Goal: Task Accomplishment & Management: Use online tool/utility

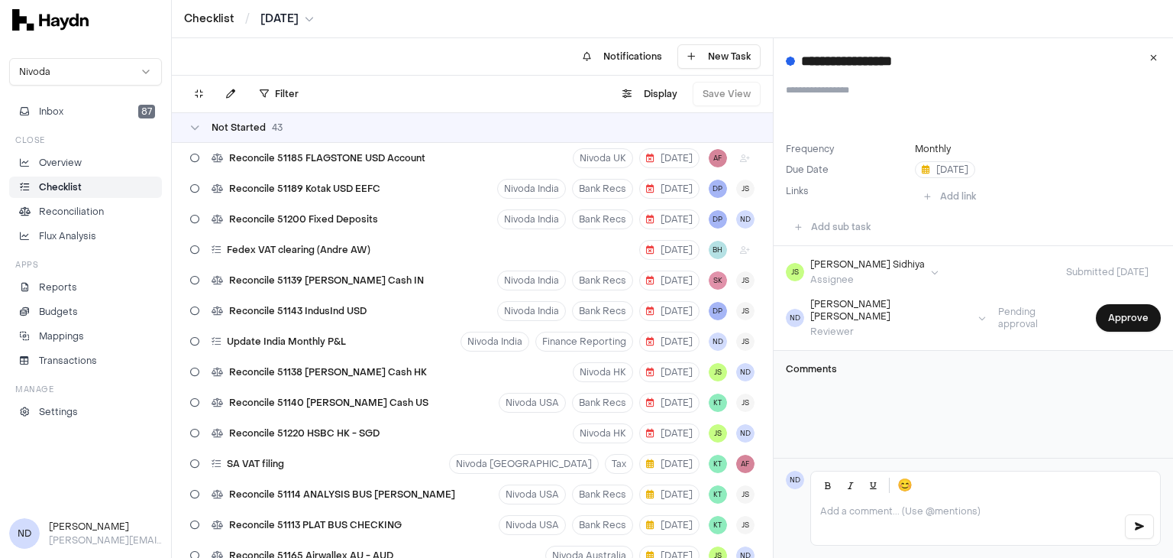
click at [856, 508] on p at bounding box center [965, 511] width 291 height 12
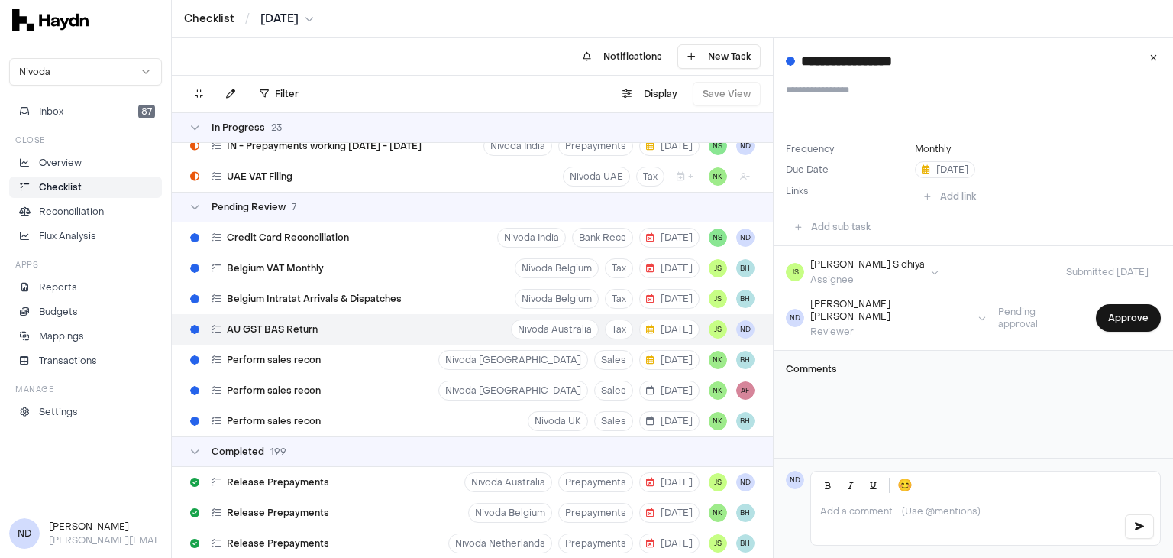
click at [837, 511] on p at bounding box center [965, 511] width 291 height 12
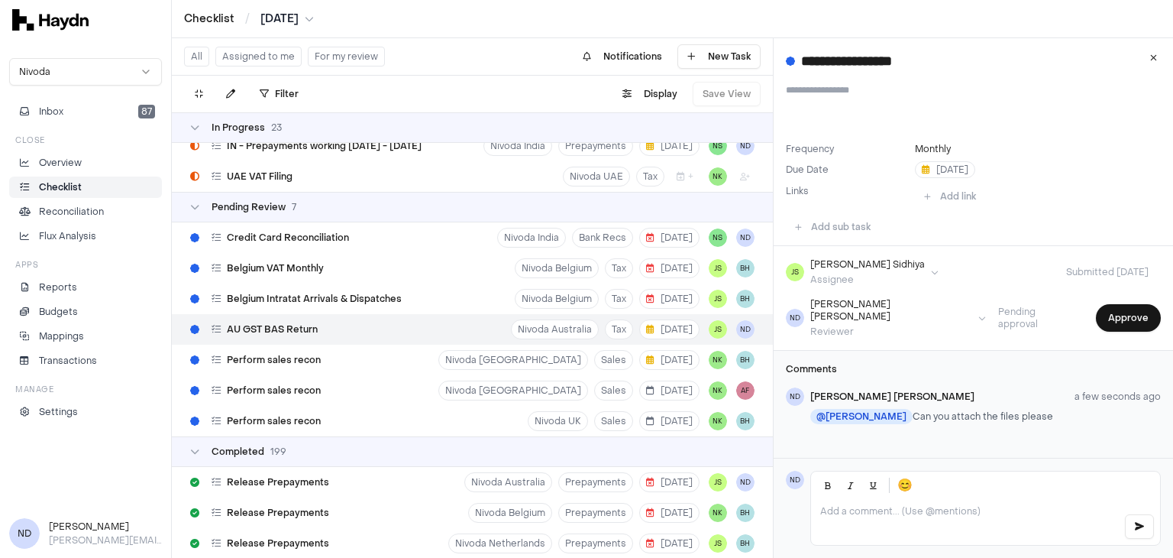
click at [843, 510] on p at bounding box center [965, 511] width 291 height 12
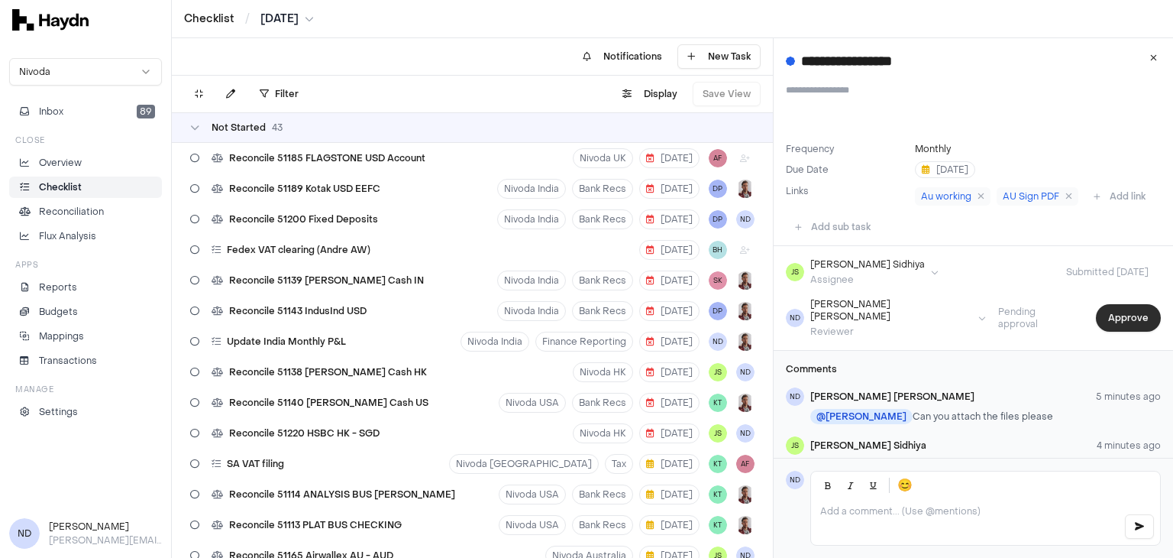
click at [1115, 332] on button "Approve" at bounding box center [1128, 318] width 65 height 28
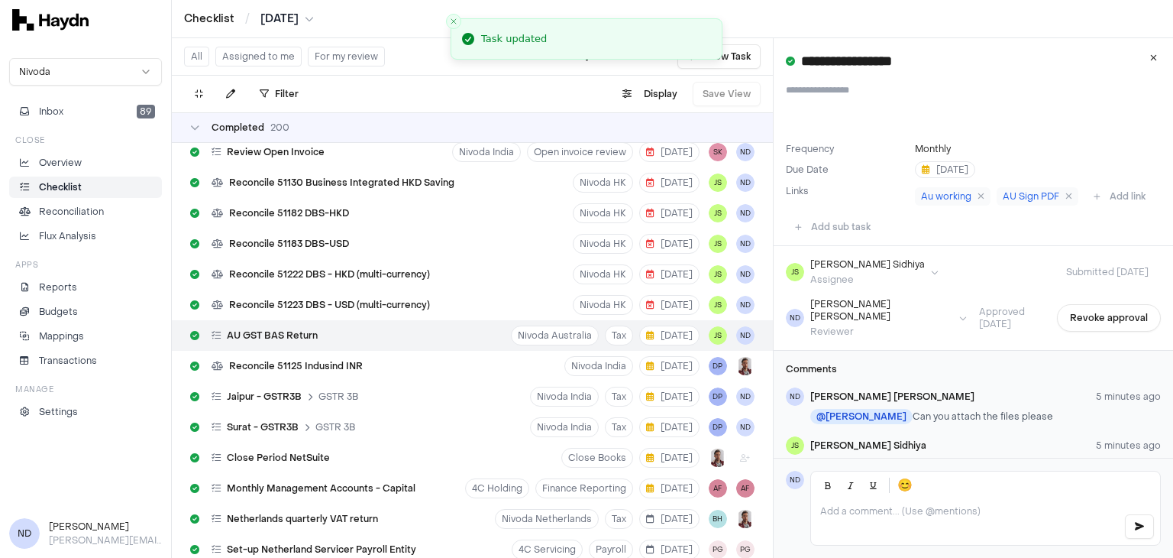
scroll to position [7407, 0]
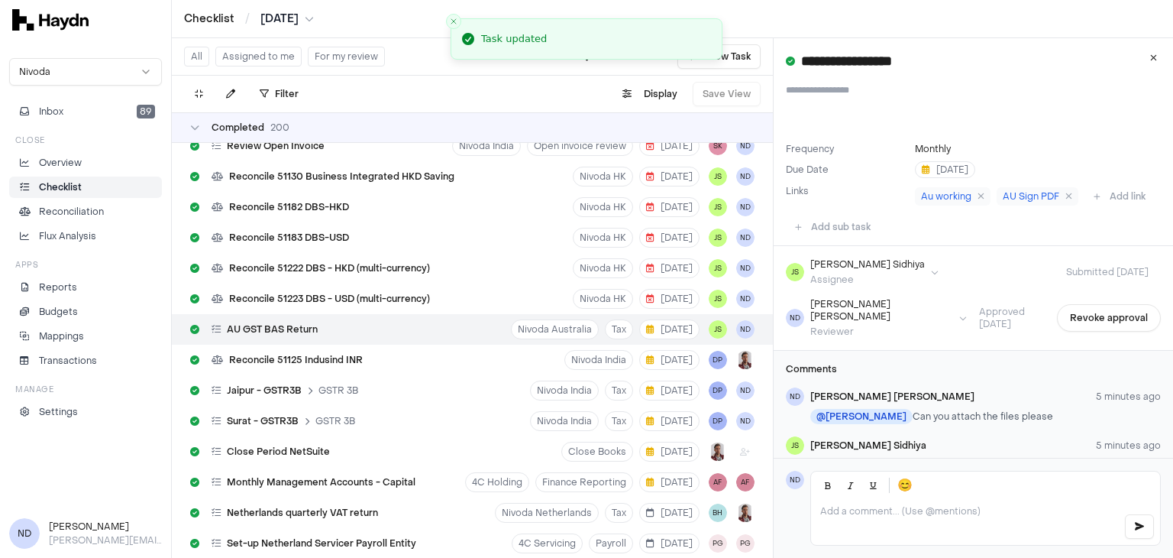
click at [65, 190] on p "Checklist" at bounding box center [60, 187] width 43 height 14
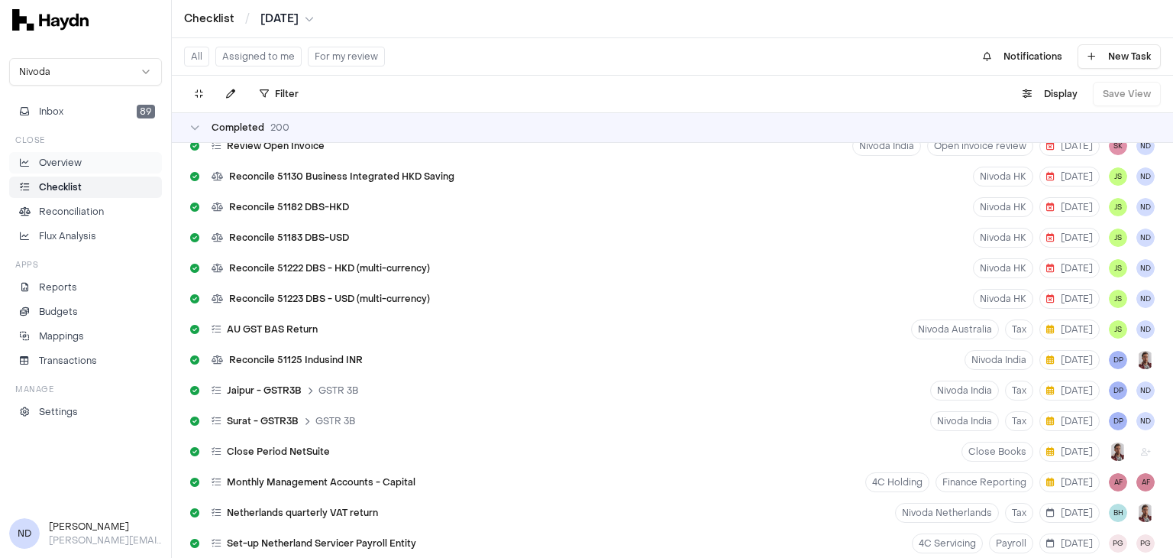
click at [64, 169] on p "Overview" at bounding box center [60, 163] width 43 height 14
